Goal: Transaction & Acquisition: Purchase product/service

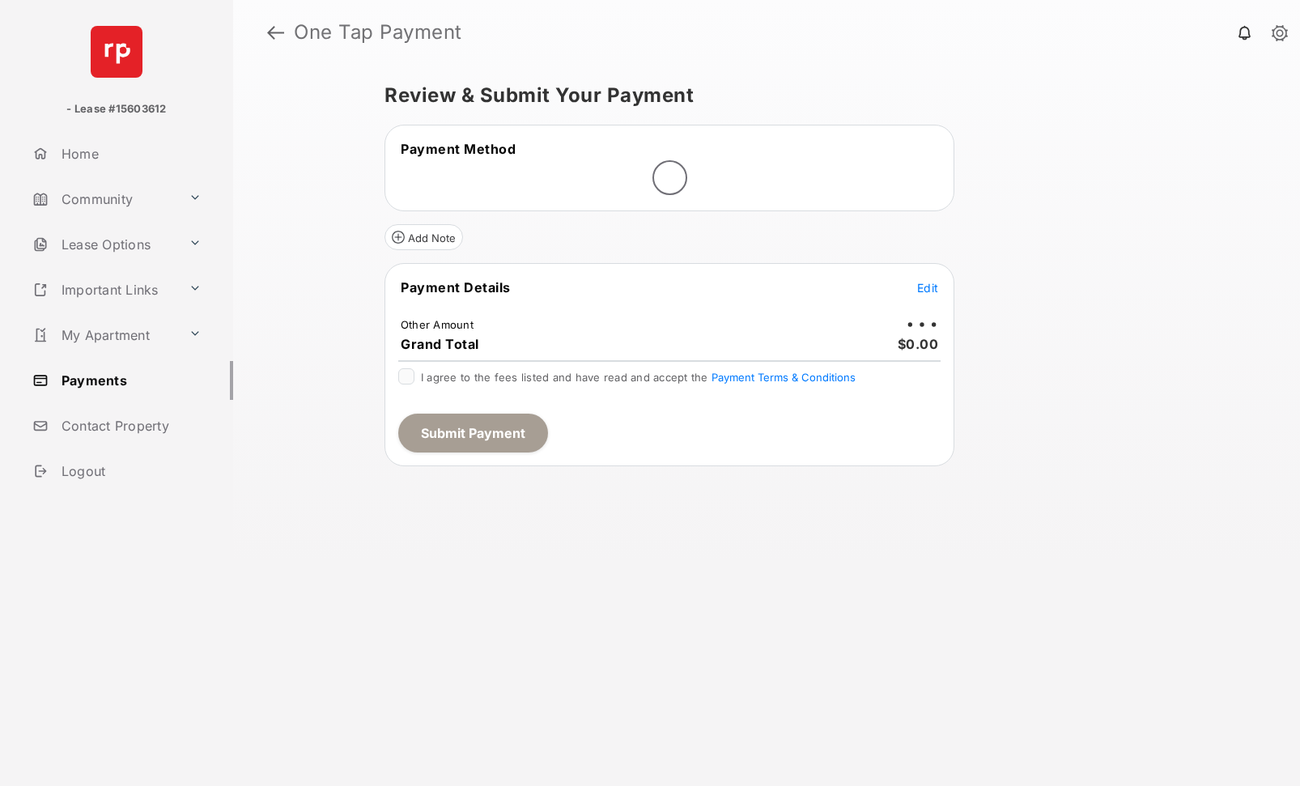
click at [928, 287] on span "Edit" at bounding box center [927, 288] width 21 height 14
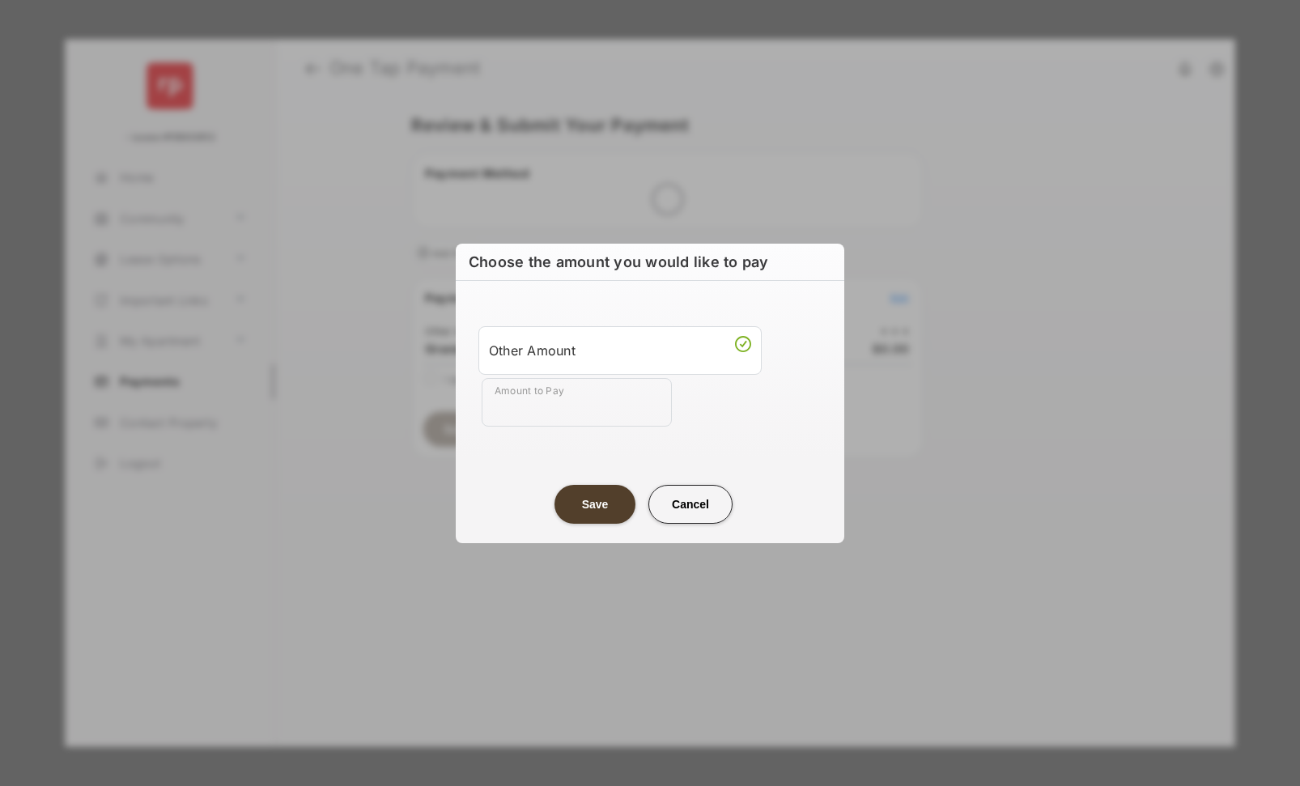
click at [528, 401] on input "Amount to Pay" at bounding box center [577, 402] width 190 height 49
type input "***"
click at [601, 508] on button "Save" at bounding box center [595, 504] width 81 height 39
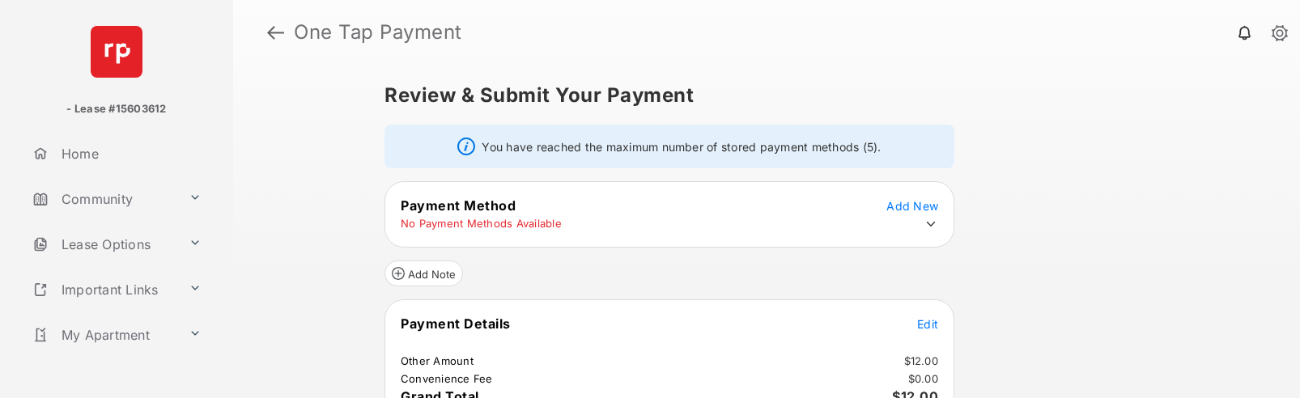
click at [937, 222] on icon at bounding box center [931, 224] width 15 height 15
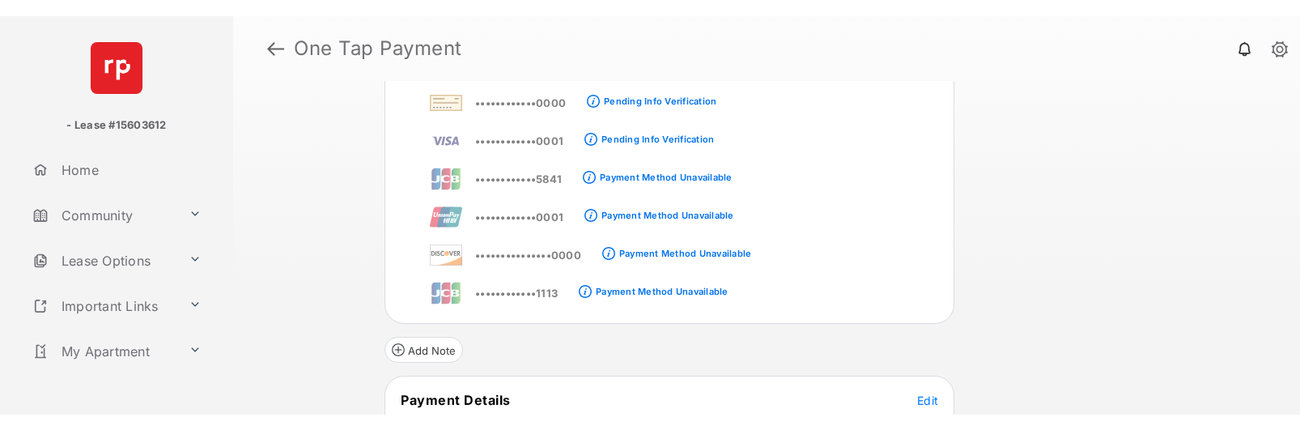
scroll to position [189, 0]
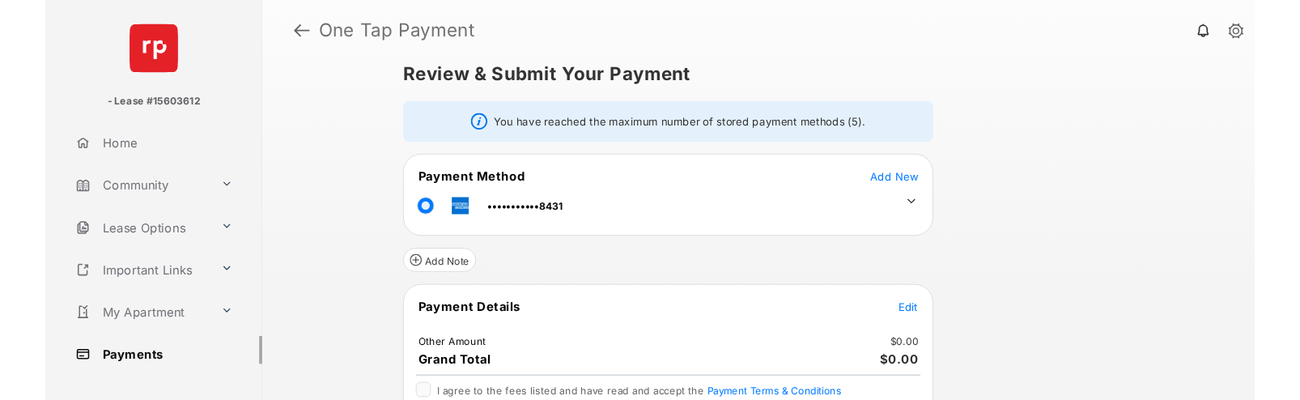
scroll to position [96, 0]
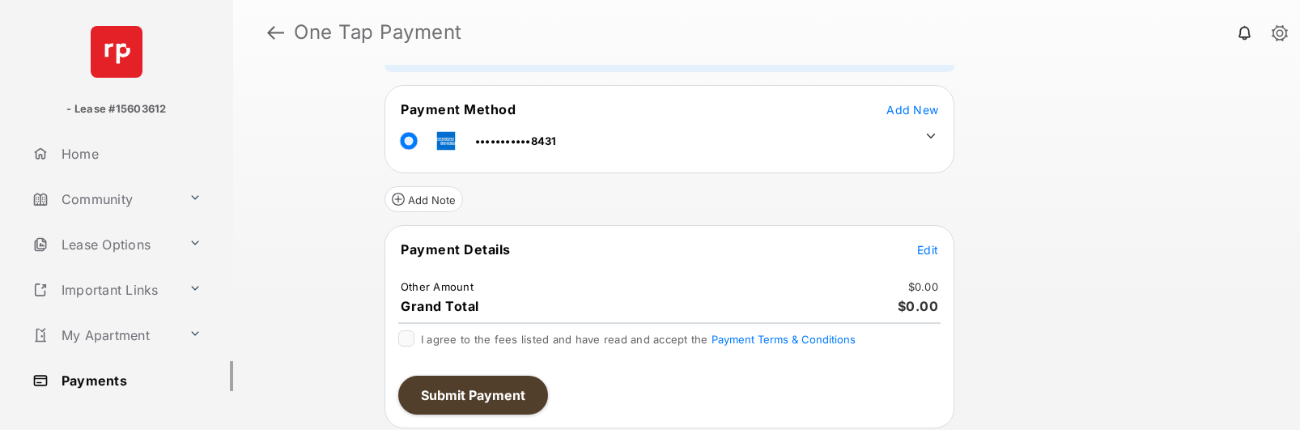
click at [907, 113] on span "Add New" at bounding box center [912, 110] width 52 height 14
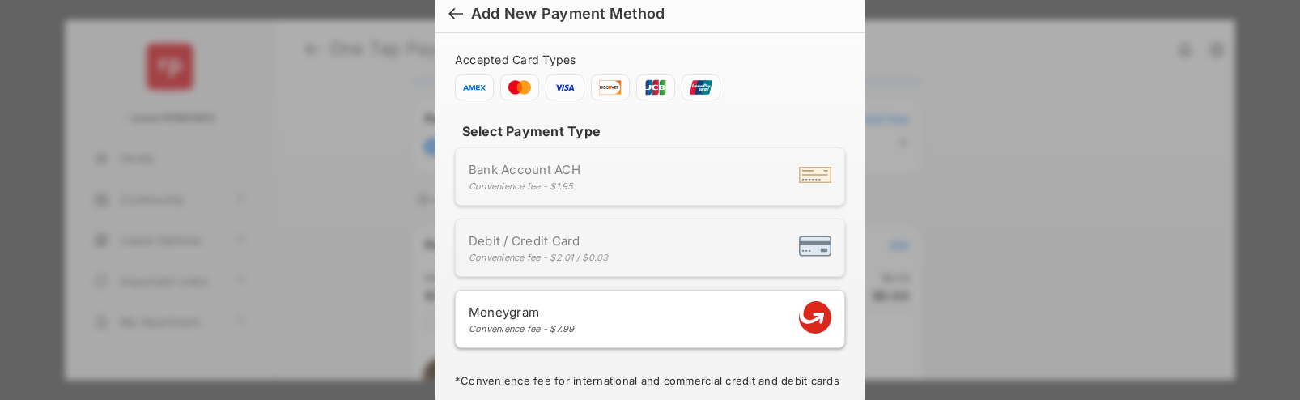
click at [576, 242] on span "Debit / Credit Card" at bounding box center [539, 240] width 140 height 15
click at [481, 91] on span at bounding box center [474, 87] width 39 height 26
click at [449, 13] on div at bounding box center [455, 15] width 15 height 18
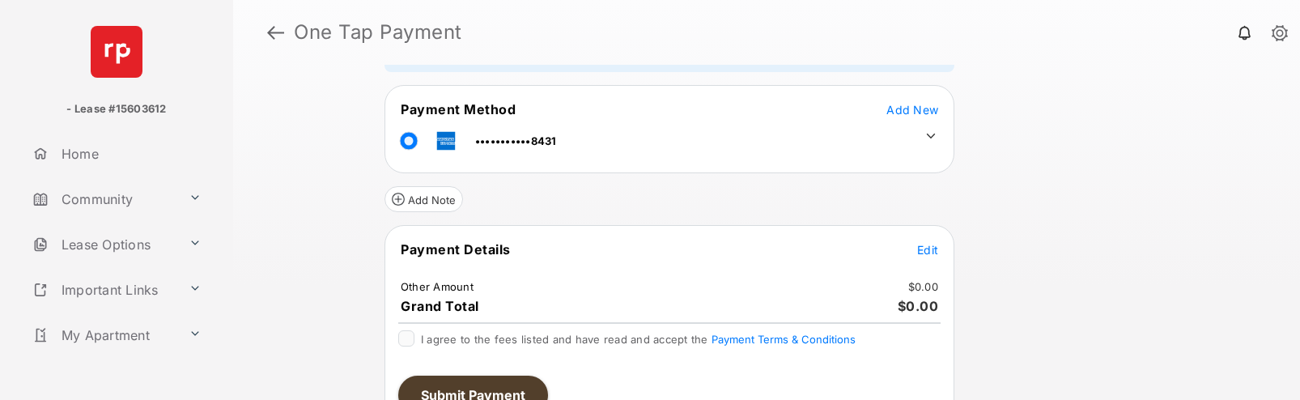
click at [932, 138] on icon at bounding box center [931, 136] width 15 height 15
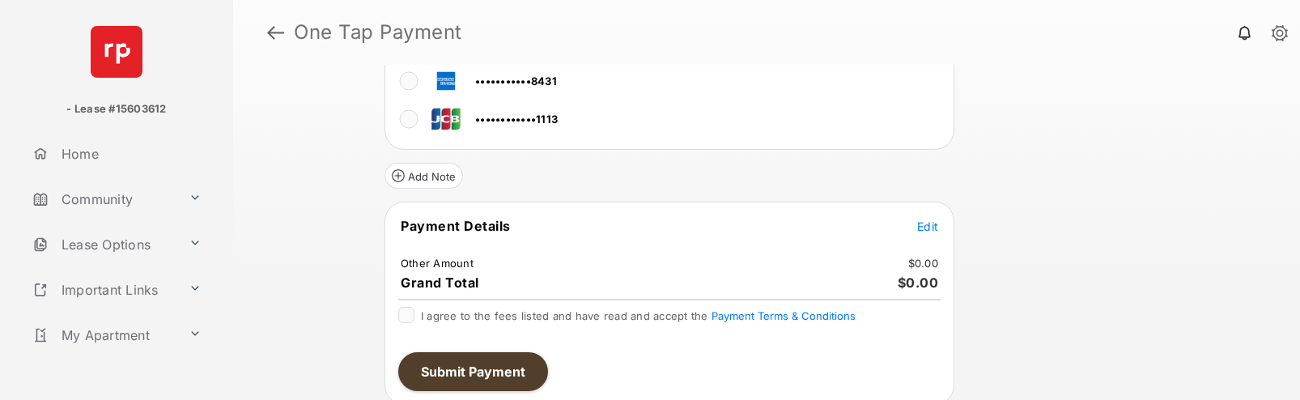
scroll to position [355, 0]
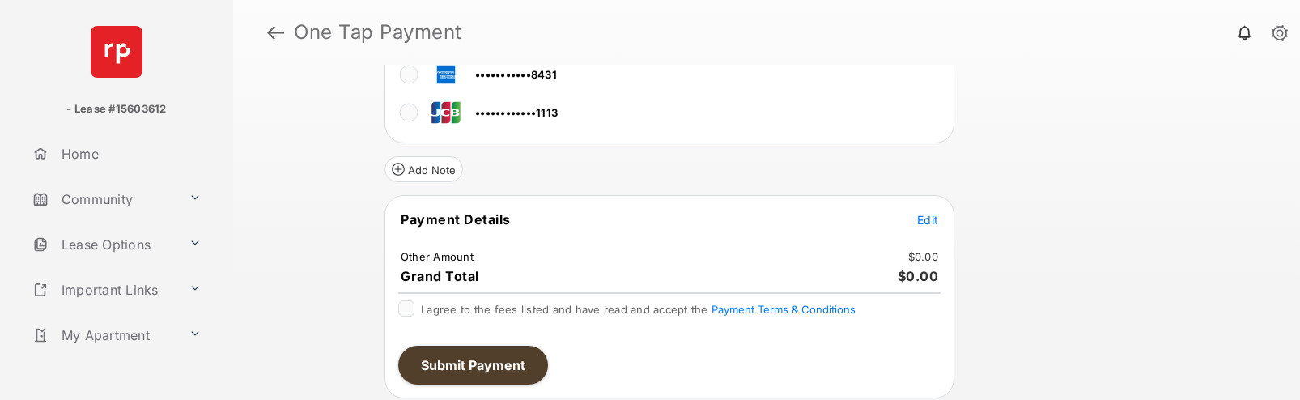
click at [934, 216] on span "Edit" at bounding box center [927, 220] width 21 height 14
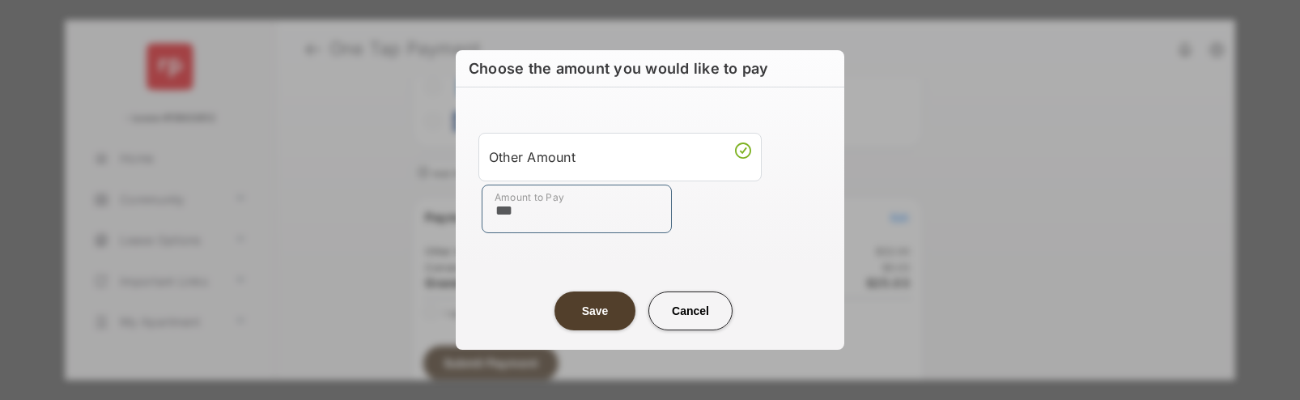
type input "***"
click at [589, 310] on button "Save" at bounding box center [595, 310] width 81 height 39
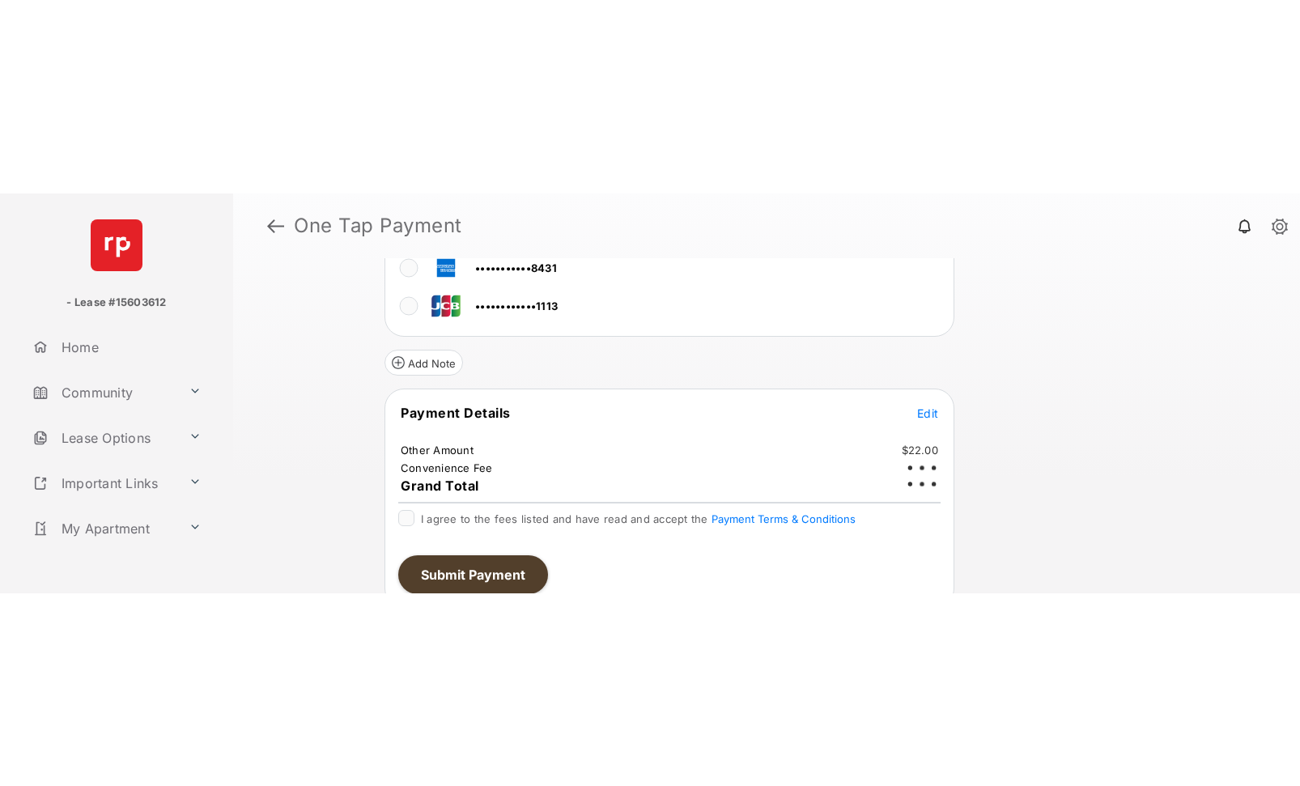
scroll to position [23, 0]
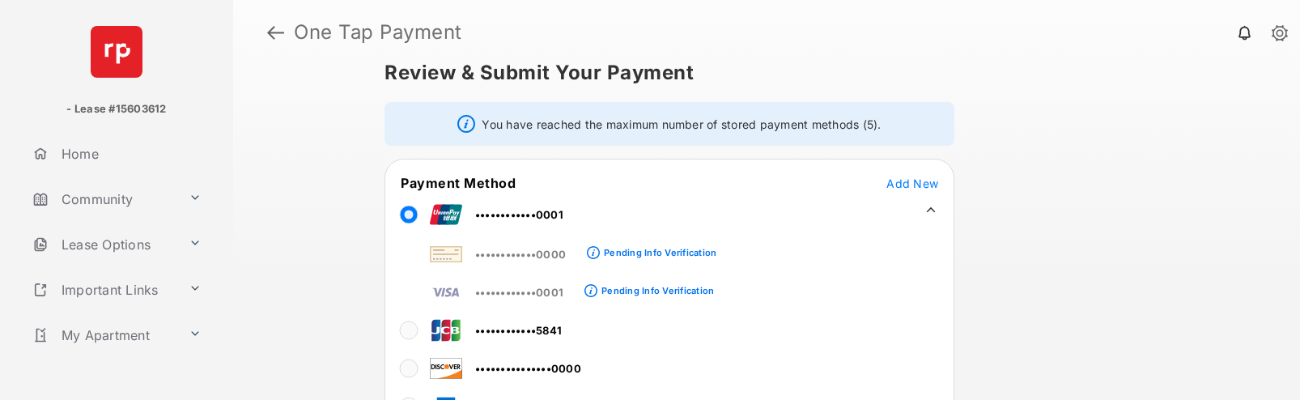
click at [922, 185] on span "Add New" at bounding box center [912, 183] width 52 height 14
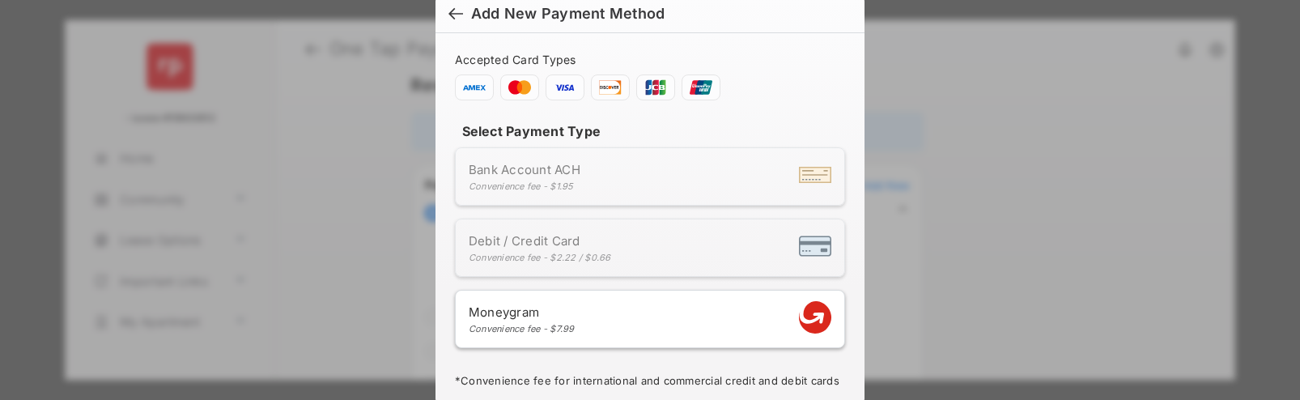
click at [597, 192] on li "Bank Account ACH Convenience fee - $1.95" at bounding box center [650, 176] width 390 height 58
click at [623, 261] on div "Debit / Credit Card Convenience fee - $2.22 / $0.66" at bounding box center [650, 247] width 363 height 31
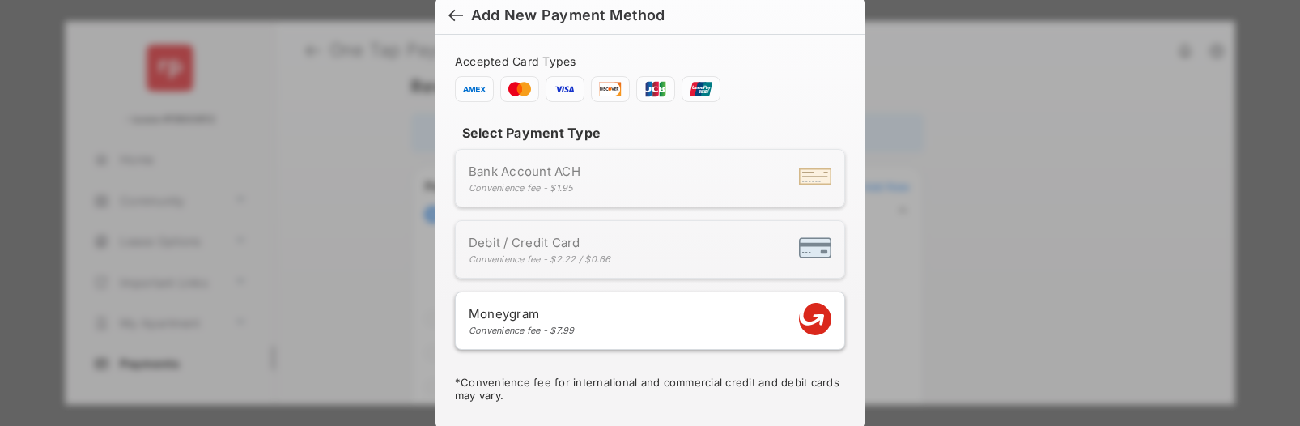
click at [552, 248] on span "Debit / Credit Card" at bounding box center [540, 242] width 142 height 15
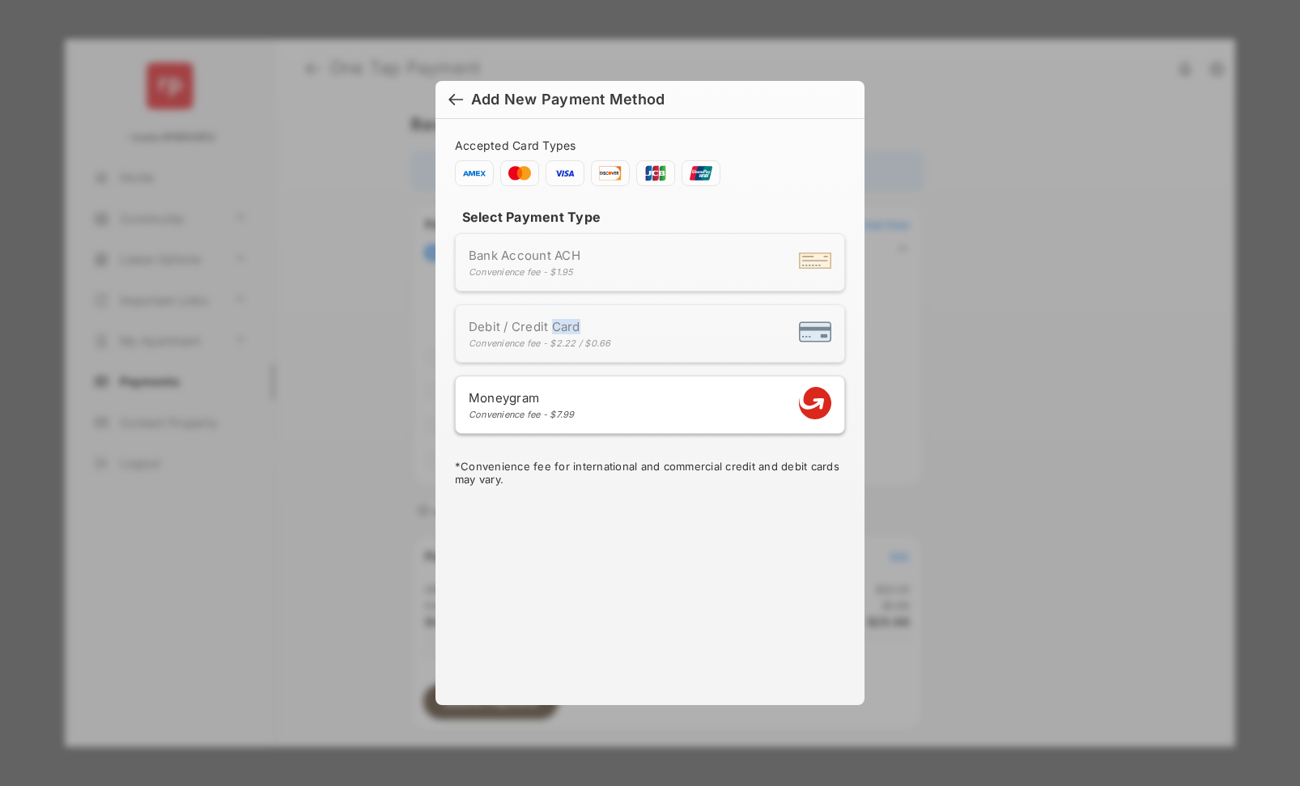
scroll to position [0, 0]
